Goal: Obtain resource: Download file/media

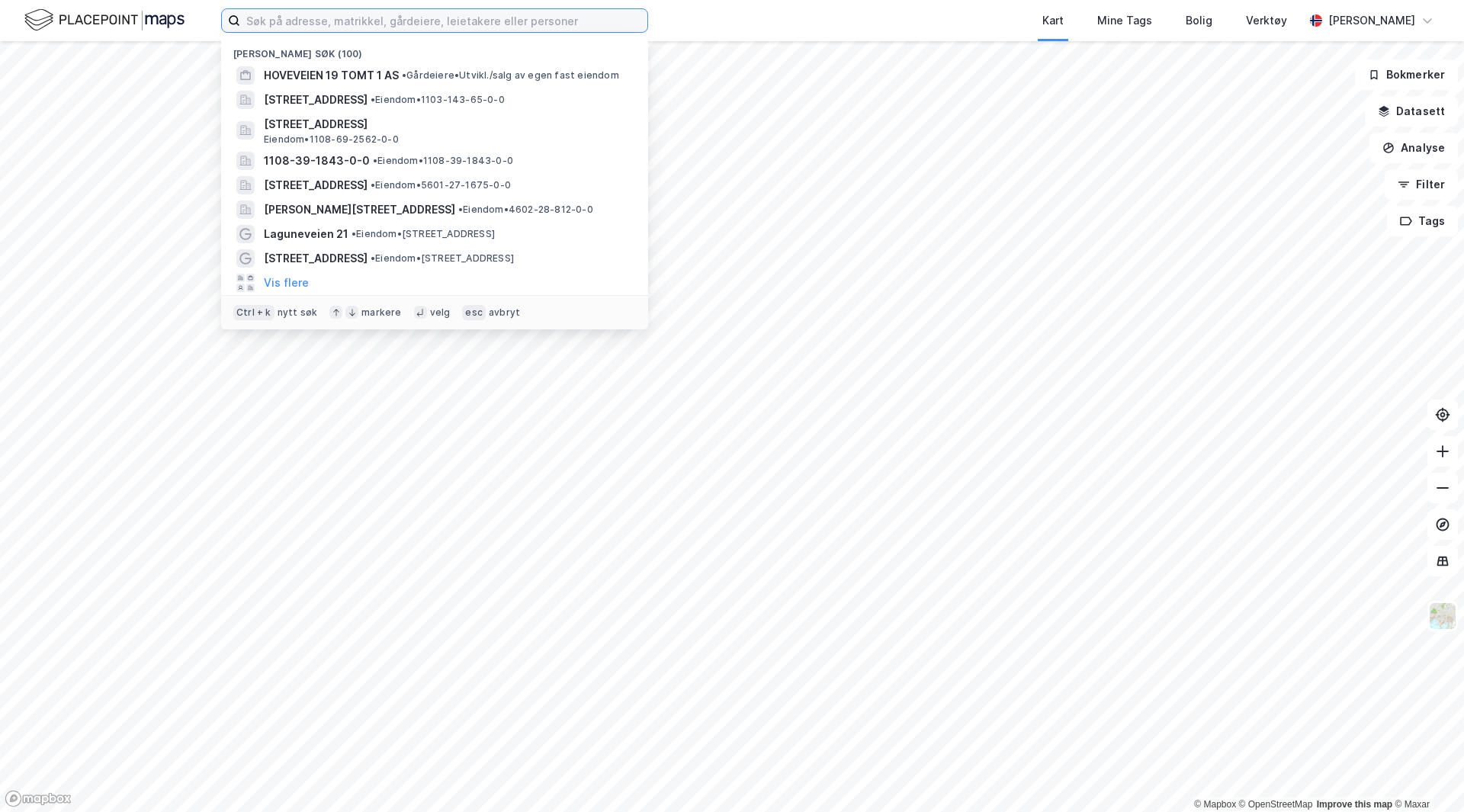
click at [397, 28] on input at bounding box center [443, 21] width 407 height 23
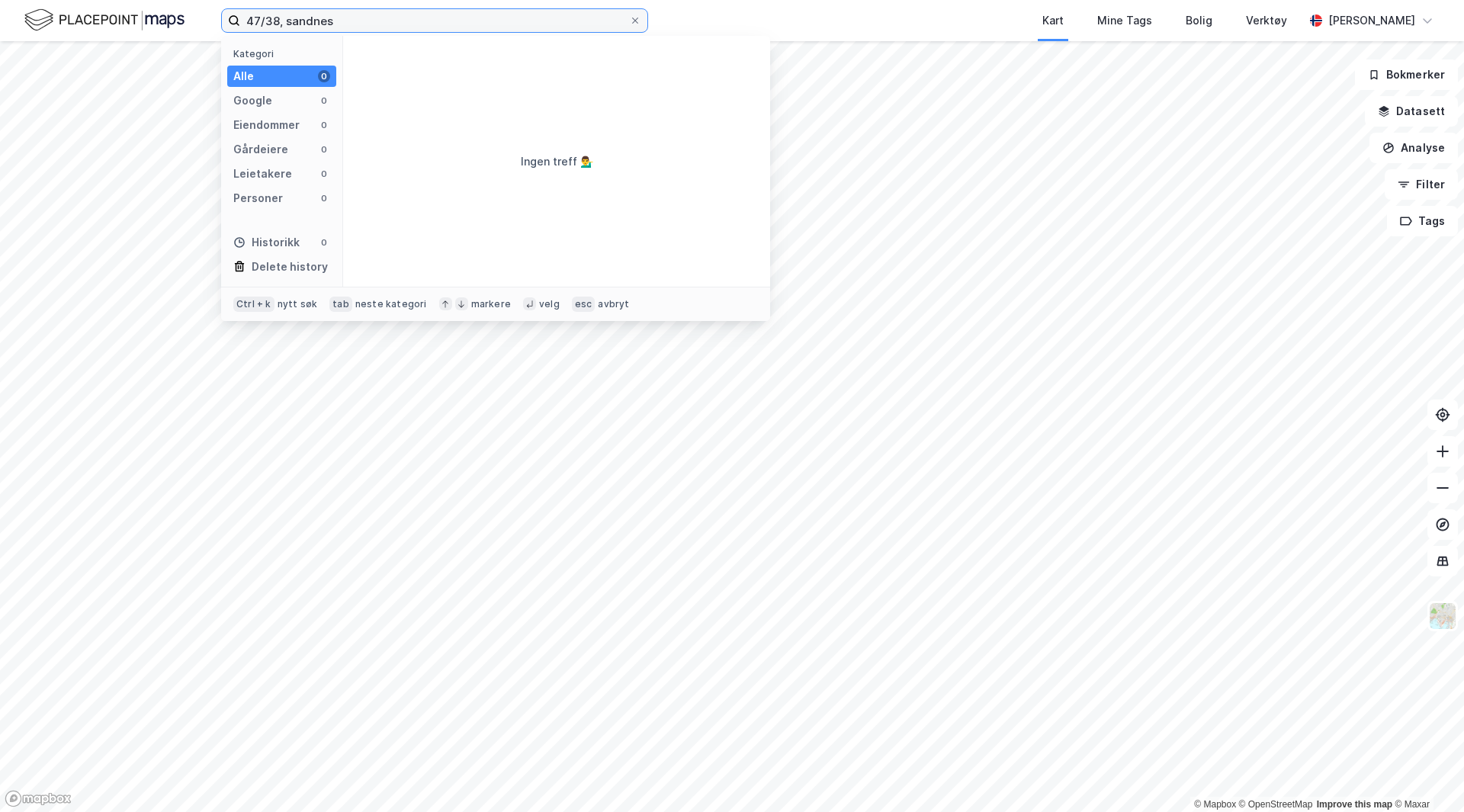
type input "47/38, sandnes"
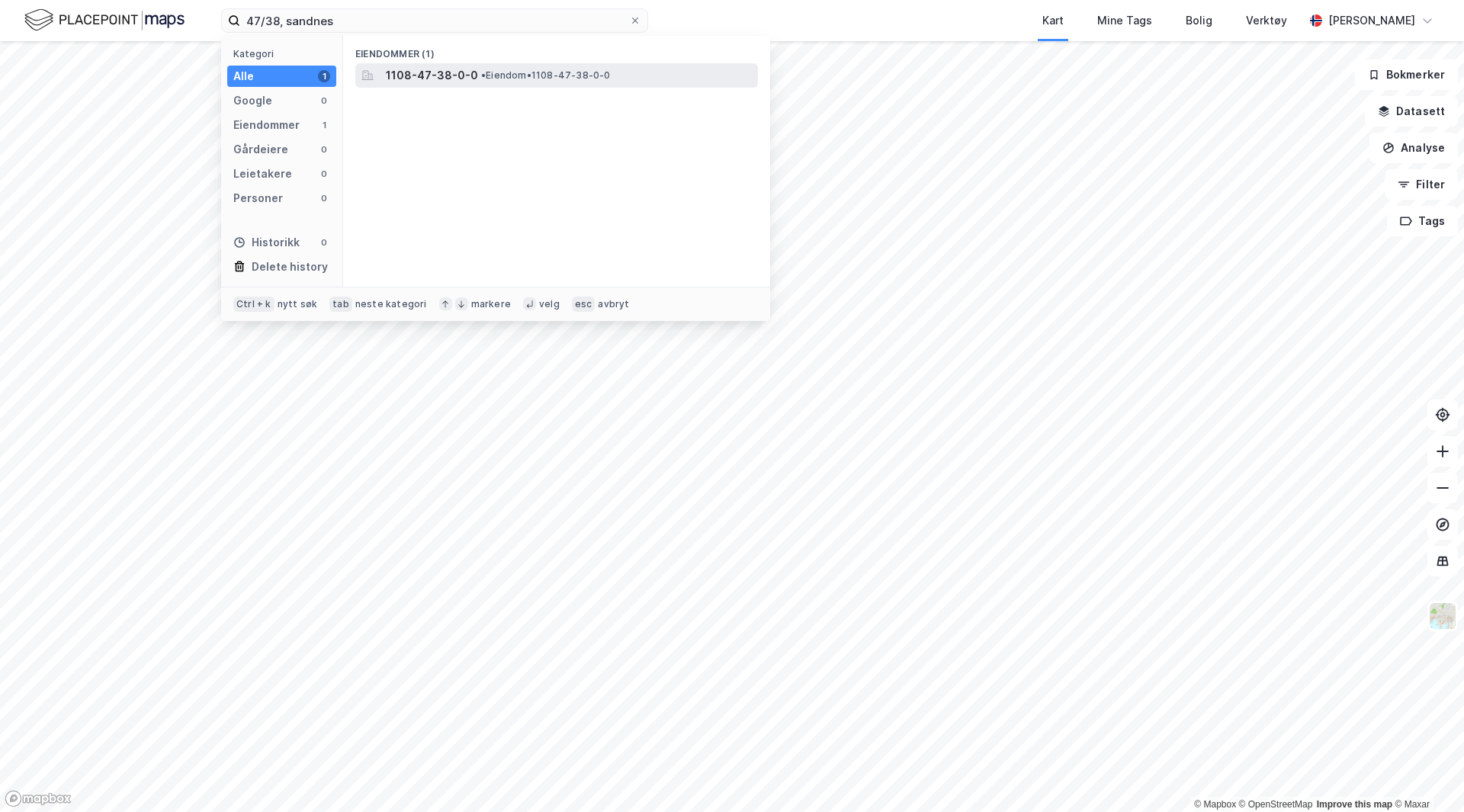
click at [449, 86] on div "1108-47-38-0-0 • Eiendom • 1108-47-38-0-0" at bounding box center [557, 75] width 403 height 24
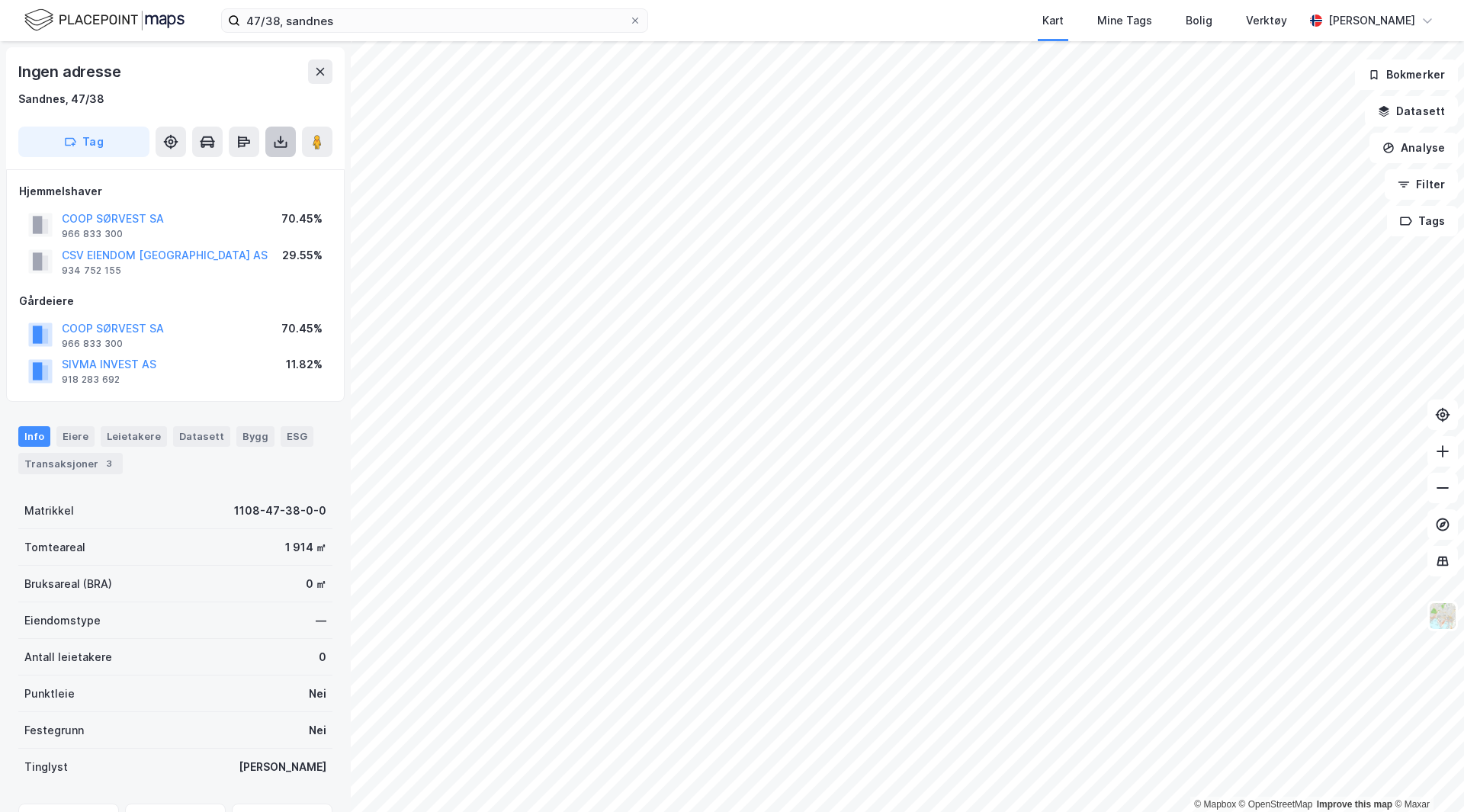
click at [287, 147] on icon at bounding box center [281, 144] width 13 height 6
click at [224, 174] on div "Last ned grunnbok" at bounding box center [205, 173] width 89 height 13
click at [270, 146] on button at bounding box center [280, 141] width 30 height 30
click at [238, 176] on div "Last ned grunnbok" at bounding box center [205, 173] width 89 height 13
